Goal: Find specific page/section: Find specific page/section

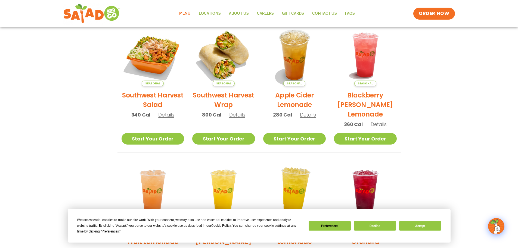
scroll to position [82, 0]
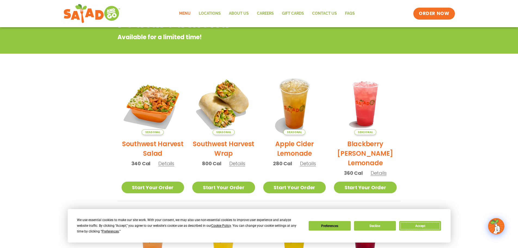
click at [426, 225] on button "Accept" at bounding box center [420, 226] width 42 height 10
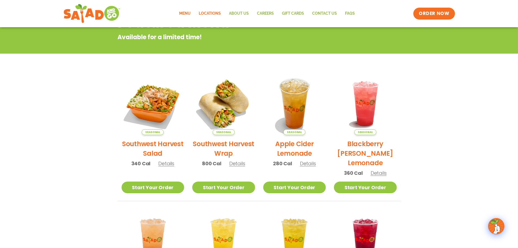
click at [215, 12] on link "Locations" at bounding box center [210, 13] width 30 height 13
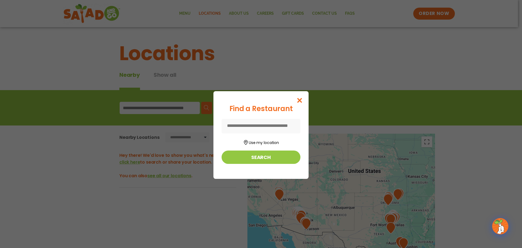
drag, startPoint x: 255, startPoint y: 120, endPoint x: 253, endPoint y: 125, distance: 5.4
click at [253, 125] on input at bounding box center [261, 126] width 79 height 14
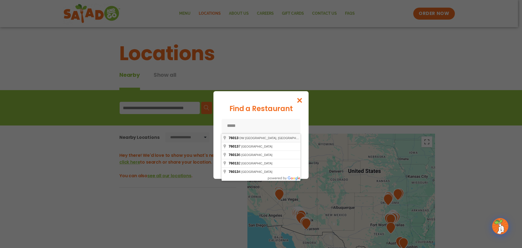
type input "**********"
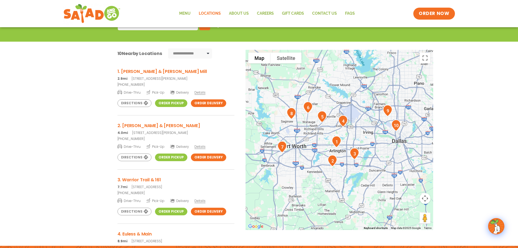
scroll to position [82, 0]
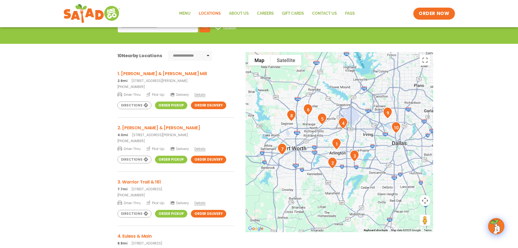
click at [168, 105] on link "Order Pickup" at bounding box center [171, 105] width 32 height 8
